Goal: Communication & Community: Answer question/provide support

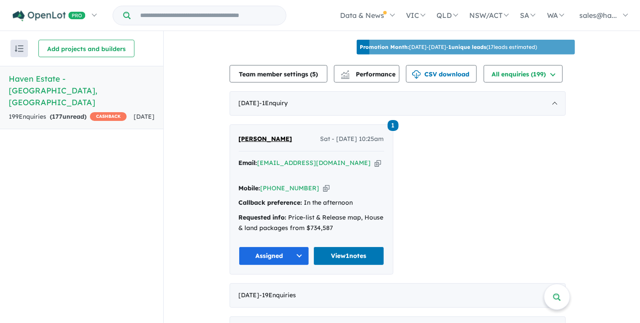
scroll to position [349, 0]
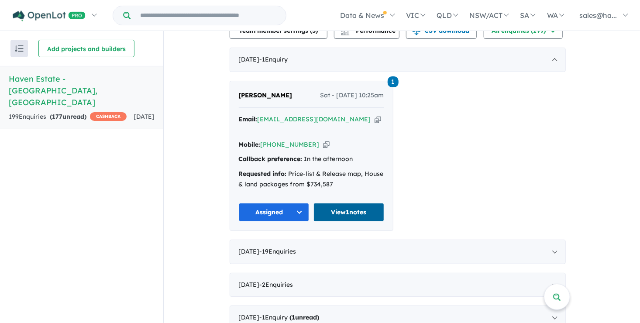
click at [364, 203] on link "View 1 notes" at bounding box center [348, 212] width 71 height 19
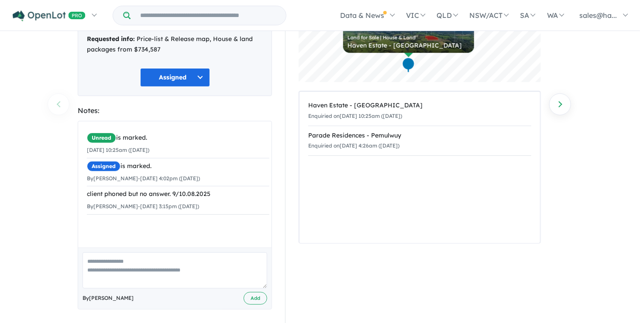
scroll to position [107, 0]
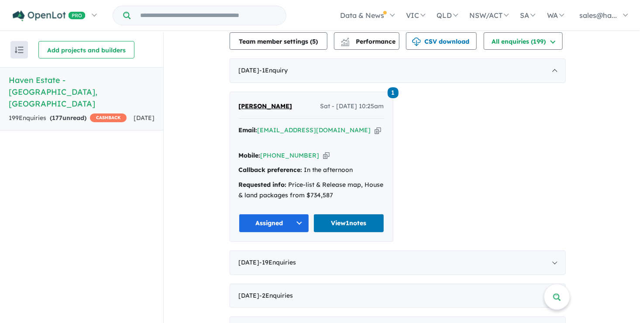
scroll to position [279, 0]
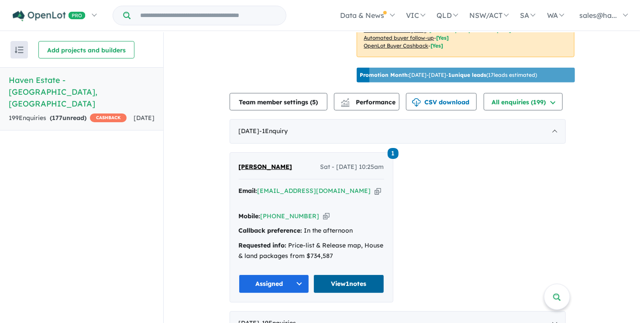
click at [348, 275] on link "View 1 notes" at bounding box center [348, 284] width 71 height 19
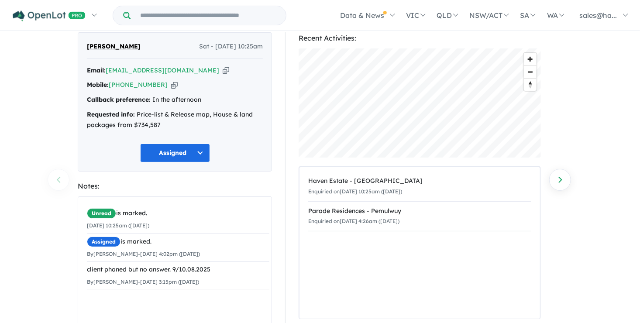
scroll to position [107, 0]
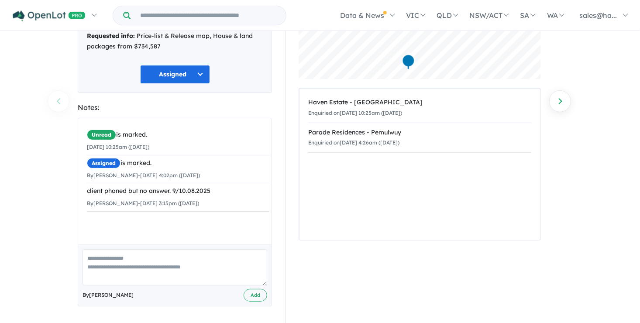
click at [133, 222] on div "Unread is marked. 09/08/2025 10:25am (Saturday) Assigned is marked. By Gina Sto…" at bounding box center [178, 184] width 200 height 133
click at [126, 264] on textarea at bounding box center [175, 267] width 185 height 36
type textarea "*"
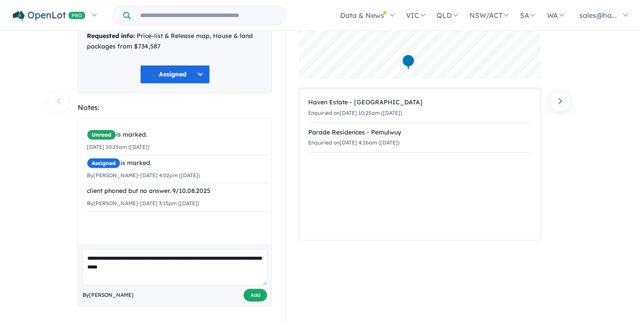
type textarea "**********"
click at [257, 292] on button "Add" at bounding box center [256, 295] width 24 height 13
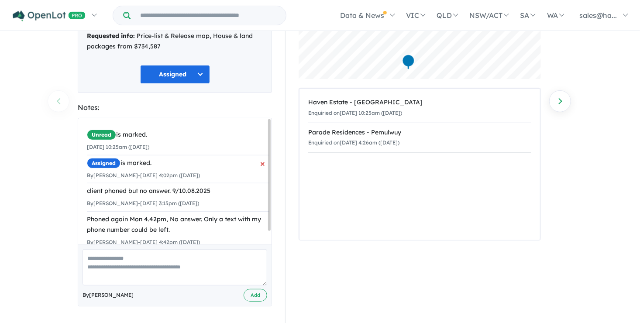
scroll to position [105, 0]
